Goal: Task Accomplishment & Management: Use online tool/utility

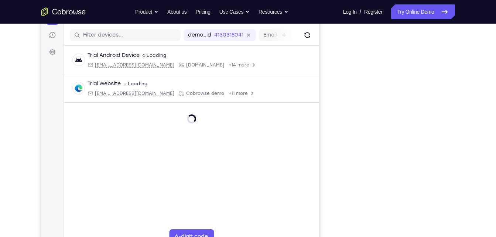
scroll to position [89, 0]
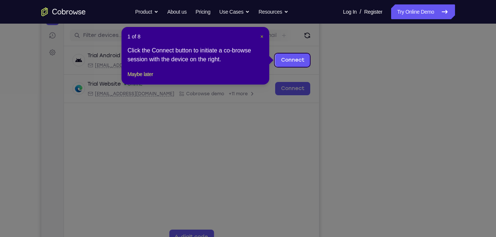
drag, startPoint x: 261, startPoint y: 36, endPoint x: 224, endPoint y: 31, distance: 37.2
click at [261, 36] on span "×" at bounding box center [261, 37] width 3 height 6
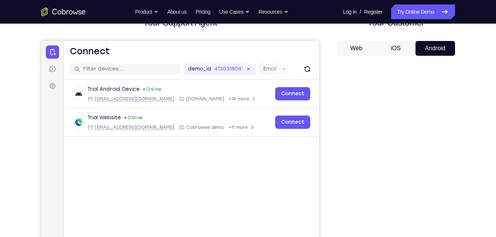
scroll to position [54, 0]
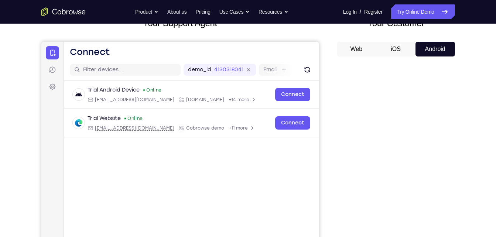
click at [396, 52] on button "iOS" at bounding box center [395, 49] width 39 height 15
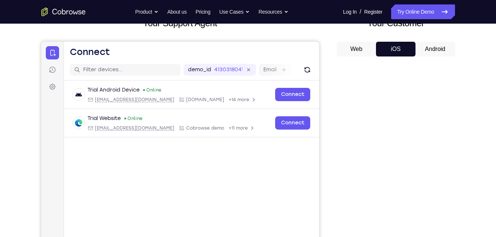
click at [359, 50] on button "Web" at bounding box center [356, 49] width 39 height 15
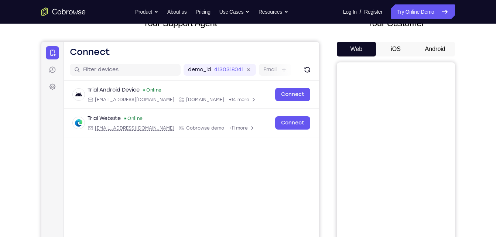
click at [430, 47] on button "Android" at bounding box center [434, 49] width 39 height 15
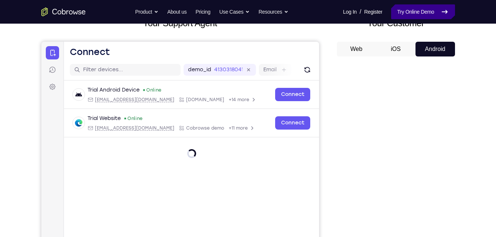
click at [427, 9] on link "Try Online Demo" at bounding box center [422, 11] width 63 height 15
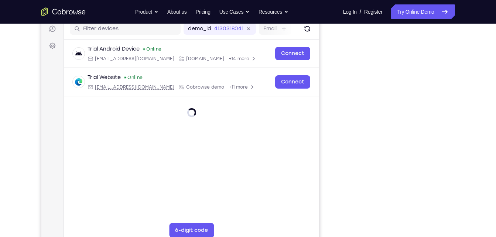
scroll to position [96, 0]
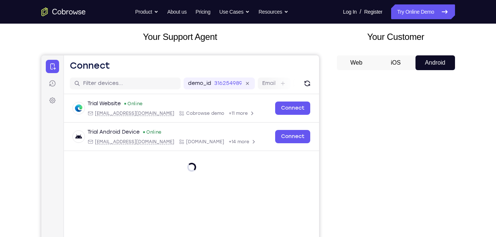
scroll to position [40, 0]
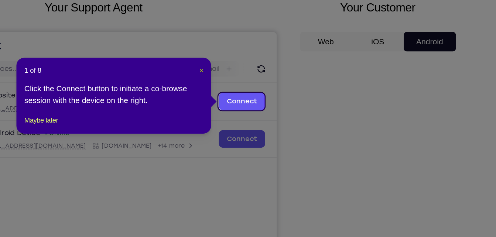
drag, startPoint x: 263, startPoint y: 83, endPoint x: 237, endPoint y: 31, distance: 58.1
click at [263, 83] on span "×" at bounding box center [261, 85] width 3 height 6
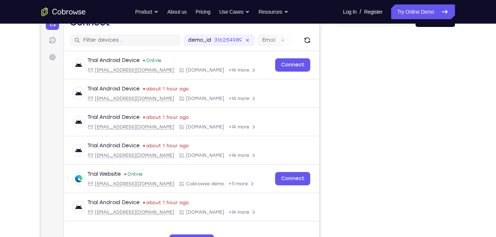
scroll to position [106, 0]
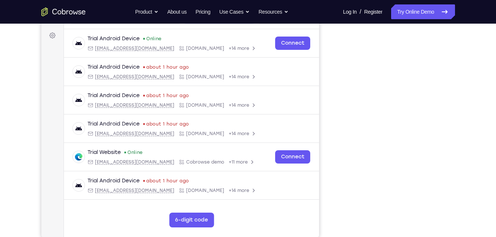
click at [460, 80] on div "Your Support Agent Your Customer Web iOS Android Next Steps We’d be happy to gi…" at bounding box center [248, 161] width 472 height 487
click at [366, 7] on link "Register" at bounding box center [373, 11] width 18 height 15
click at [459, 54] on div "Your Support Agent Your Customer Web iOS Android Next Steps We’d be happy to gi…" at bounding box center [248, 161] width 472 height 487
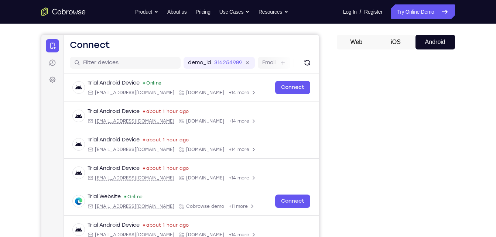
scroll to position [60, 0]
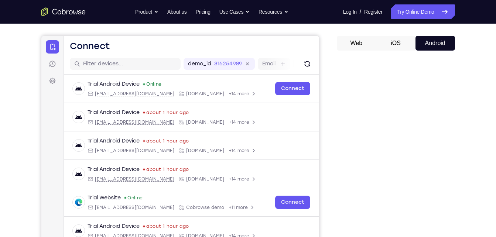
click at [443, 46] on button "Android" at bounding box center [434, 43] width 39 height 15
click at [405, 15] on link "Try Online Demo" at bounding box center [422, 11] width 63 height 15
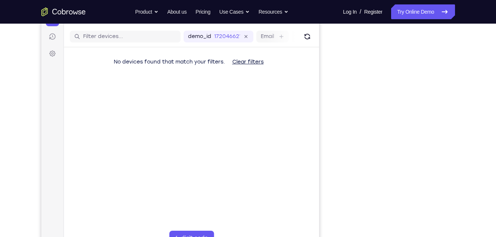
scroll to position [87, 0]
drag, startPoint x: 0, startPoint y: 0, endPoint x: 462, endPoint y: 94, distance: 471.6
click at [462, 94] on div "Your Support Agent Your Customer Web iOS Android Next Steps We’d be happy to gi…" at bounding box center [248, 180] width 472 height 487
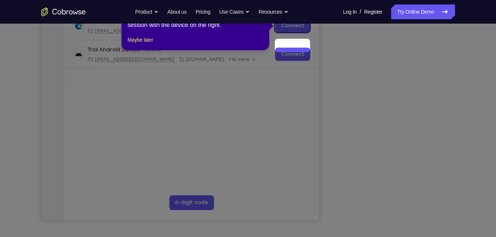
scroll to position [90, 0]
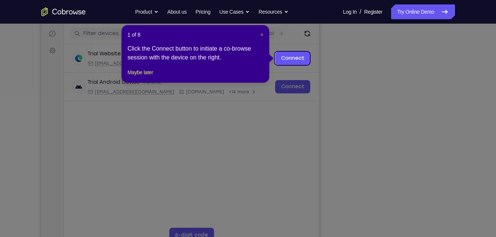
click at [262, 35] on span "×" at bounding box center [261, 35] width 3 height 6
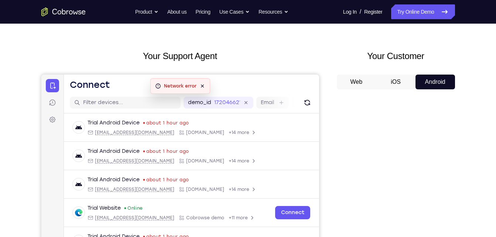
scroll to position [0, 0]
